Goal: Task Accomplishment & Management: Manage account settings

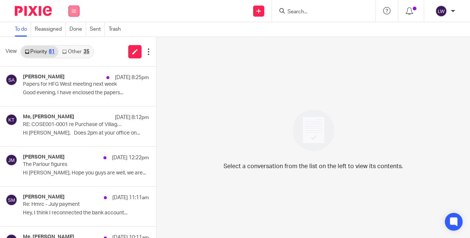
click at [73, 9] on icon at bounding box center [74, 11] width 4 height 4
click at [105, 63] on div "View Priority 81 Other 35" at bounding box center [78, 52] width 156 height 30
click at [80, 49] on link "Other 35" at bounding box center [75, 52] width 34 height 12
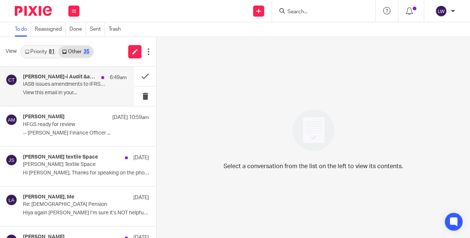
click at [80, 89] on div "Croner-i Audit &amp; Accounting Today 6:49am IASB issues amendments to IFRS 19 …" at bounding box center [75, 86] width 104 height 25
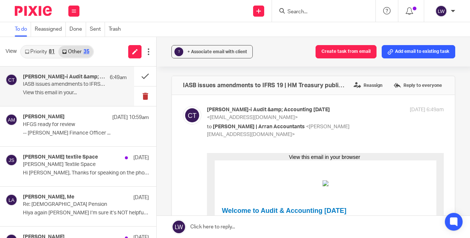
click at [134, 94] on button at bounding box center [145, 96] width 22 height 20
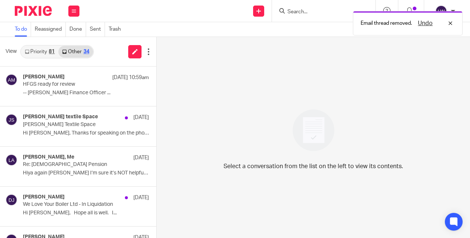
click at [35, 53] on link "Priority 81" at bounding box center [39, 52] width 37 height 12
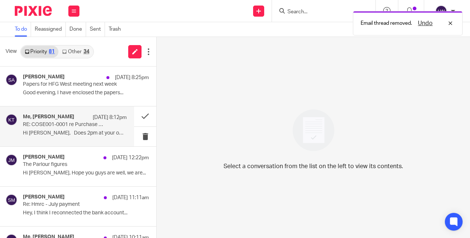
click at [90, 131] on p "Hi Lorna, Does 2pm at your office on..." at bounding box center [75, 133] width 104 height 6
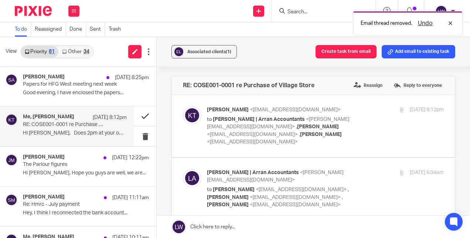
click at [137, 114] on button at bounding box center [145, 116] width 22 height 20
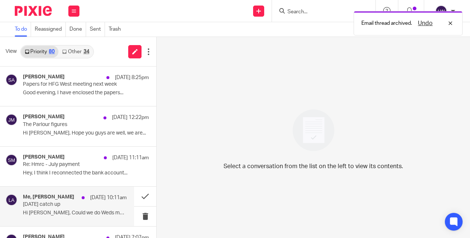
click at [80, 212] on p "Hi Lorna, Could we do Weds morning instead?..." at bounding box center [75, 213] width 104 height 6
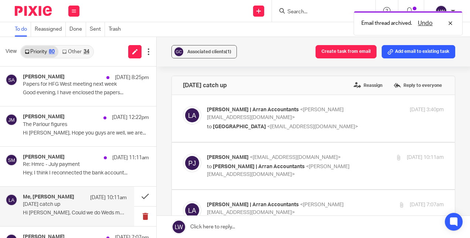
click at [139, 213] on button at bounding box center [145, 216] width 22 height 20
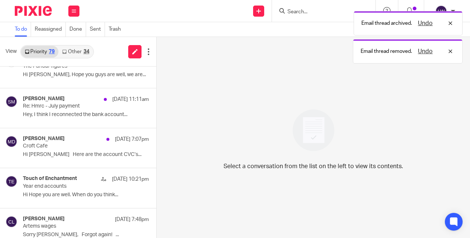
scroll to position [60, 0]
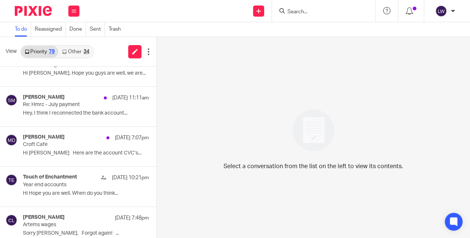
click at [310, 13] on input "Search" at bounding box center [319, 12] width 66 height 7
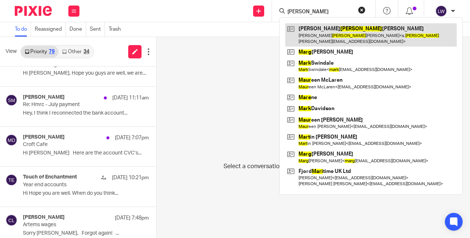
type input "marr"
click at [333, 31] on link at bounding box center [370, 34] width 171 height 23
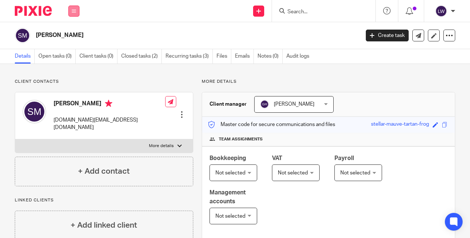
click at [74, 13] on icon at bounding box center [74, 11] width 4 height 4
click at [75, 57] on link "Clients" at bounding box center [72, 56] width 17 height 5
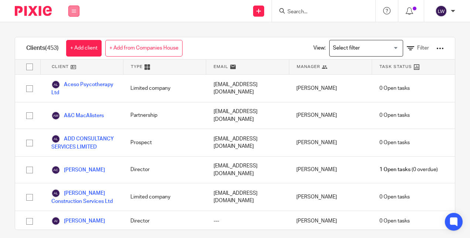
click at [69, 10] on button at bounding box center [73, 11] width 11 height 11
click at [72, 42] on li "Email" at bounding box center [74, 45] width 20 height 11
click at [72, 44] on link "Email" at bounding box center [70, 44] width 12 height 5
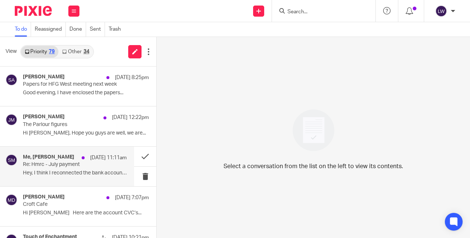
click at [41, 168] on div "Me, Sophie Marriott 24 Aug 11:11am Re: Hmrc - July payment Hey, I think I recon…" at bounding box center [75, 166] width 104 height 25
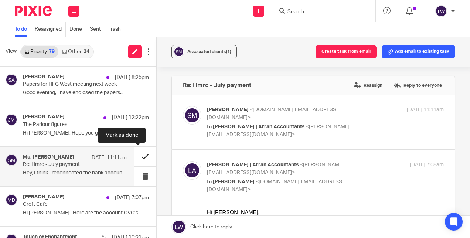
click at [137, 155] on button at bounding box center [145, 157] width 22 height 20
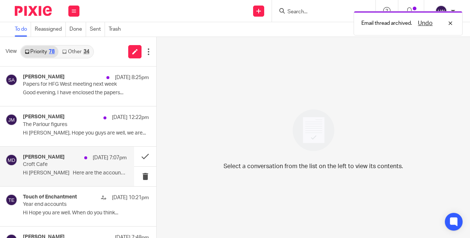
click at [56, 175] on p "Hi Lorna Here are the account CVC’s..." at bounding box center [75, 173] width 104 height 6
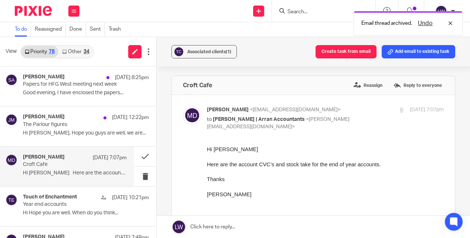
click at [296, 12] on div "Email thread archived. Undo" at bounding box center [348, 21] width 227 height 28
click at [296, 14] on div "Email thread archived. Undo" at bounding box center [348, 21] width 227 height 28
click at [302, 12] on div "Email thread archived. Undo" at bounding box center [348, 21] width 227 height 28
click at [302, 14] on input "Search" at bounding box center [319, 12] width 66 height 7
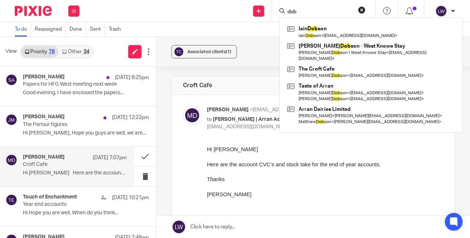
type input "dob"
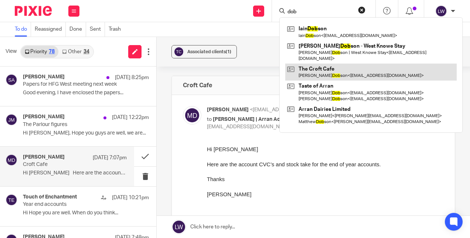
click at [316, 66] on link at bounding box center [370, 71] width 171 height 17
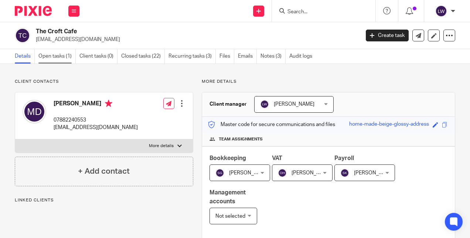
click at [51, 52] on link "Open tasks (1)" at bounding box center [56, 56] width 37 height 14
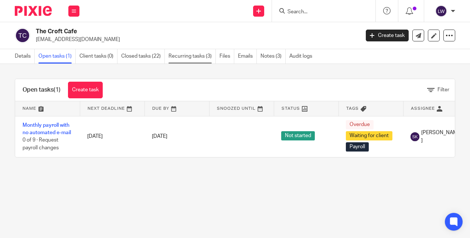
click at [189, 59] on link "Recurring tasks (3)" at bounding box center [191, 56] width 47 height 14
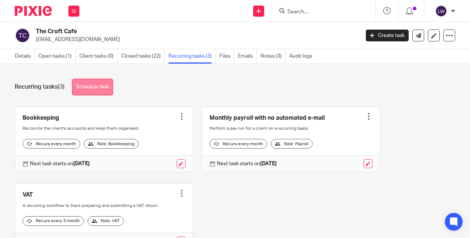
click at [97, 93] on link "Schedule task" at bounding box center [92, 87] width 41 height 17
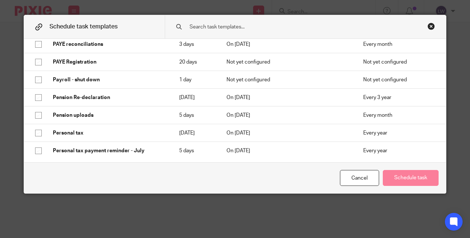
scroll to position [554, 0]
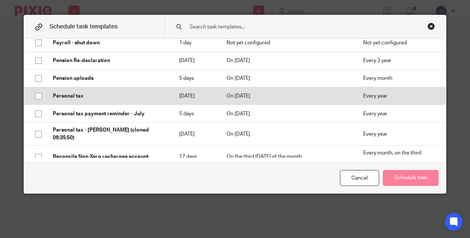
click at [34, 94] on input "checkbox" at bounding box center [38, 96] width 14 height 14
checkbox input "true"
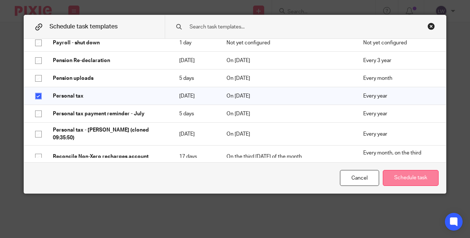
click at [403, 181] on button "Schedule task" at bounding box center [410, 178] width 56 height 16
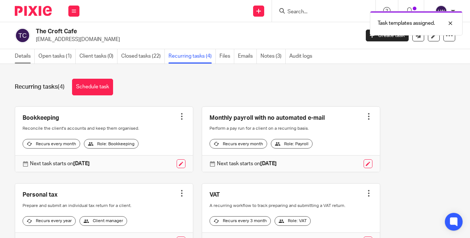
click at [19, 53] on link "Details" at bounding box center [25, 56] width 20 height 14
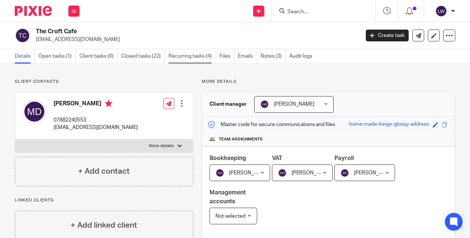
click at [195, 52] on link "Recurring tasks (4)" at bounding box center [191, 56] width 47 height 14
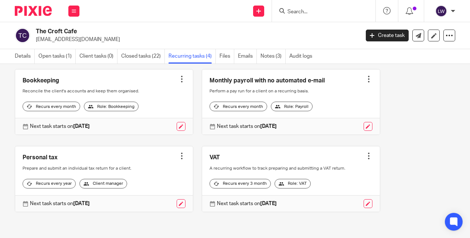
scroll to position [48, 0]
click at [178, 154] on div at bounding box center [181, 155] width 7 height 7
click at [97, 157] on link at bounding box center [104, 178] width 178 height 65
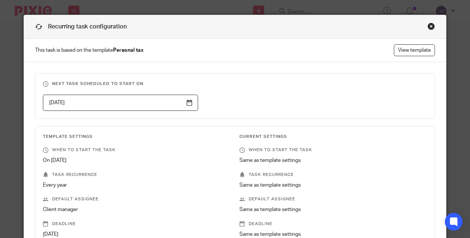
click at [187, 103] on input "[DATE]" at bounding box center [120, 102] width 155 height 17
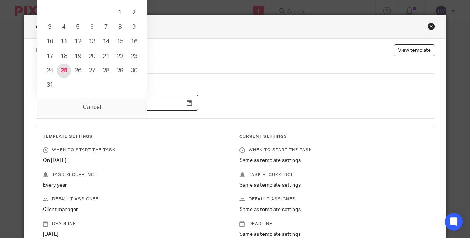
type input "2025-08-25"
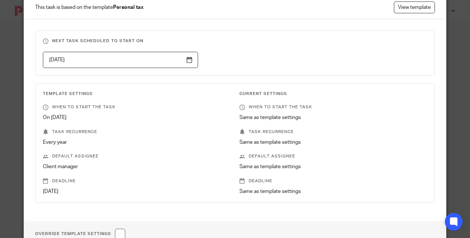
scroll to position [96, 0]
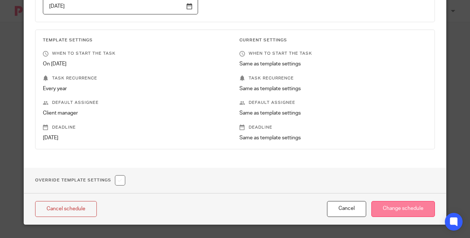
click at [406, 209] on input "Change schedule" at bounding box center [402, 209] width 63 height 16
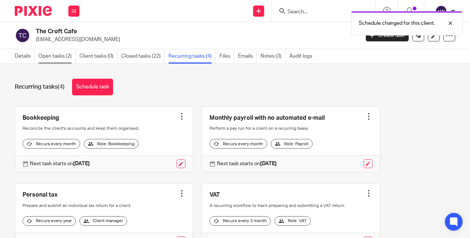
click at [56, 57] on link "Open tasks (2)" at bounding box center [56, 56] width 37 height 14
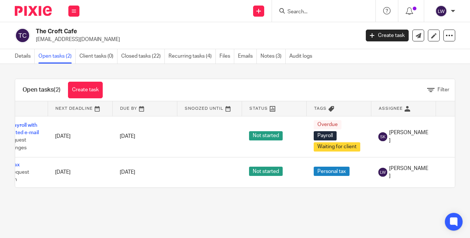
scroll to position [0, 89]
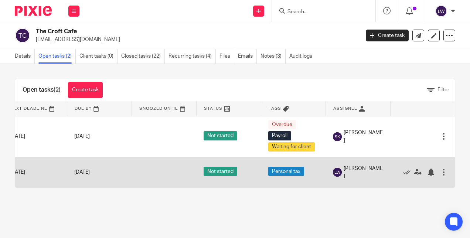
click at [440, 174] on div at bounding box center [443, 171] width 7 height 7
click at [414, 173] on icon at bounding box center [417, 171] width 7 height 7
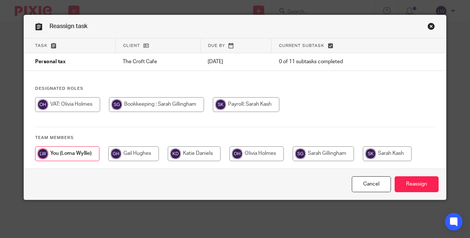
click at [118, 159] on input "radio" at bounding box center [133, 153] width 51 height 15
radio input "true"
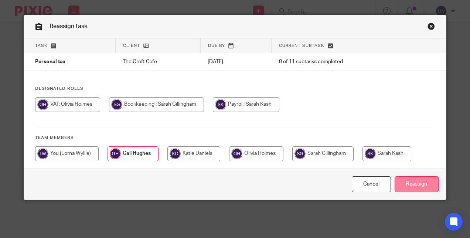
click at [422, 185] on input "Reassign" at bounding box center [416, 184] width 44 height 16
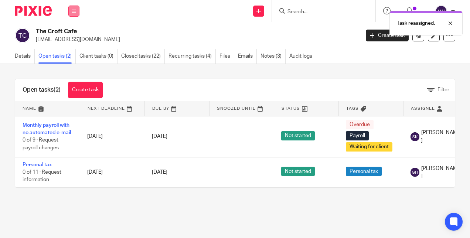
click at [78, 15] on button at bounding box center [73, 11] width 11 height 11
click at [71, 45] on link "Email" at bounding box center [70, 44] width 12 height 5
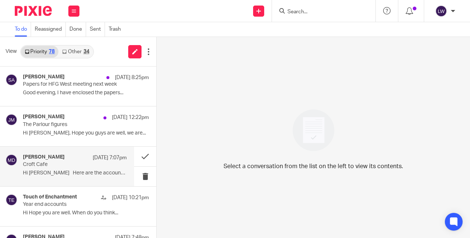
click at [47, 171] on p "Hi Lorna Here are the account CVC’s..." at bounding box center [75, 173] width 104 height 6
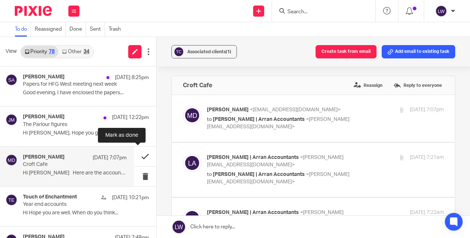
click at [134, 157] on button at bounding box center [145, 157] width 22 height 20
